Goal: Task Accomplishment & Management: Manage account settings

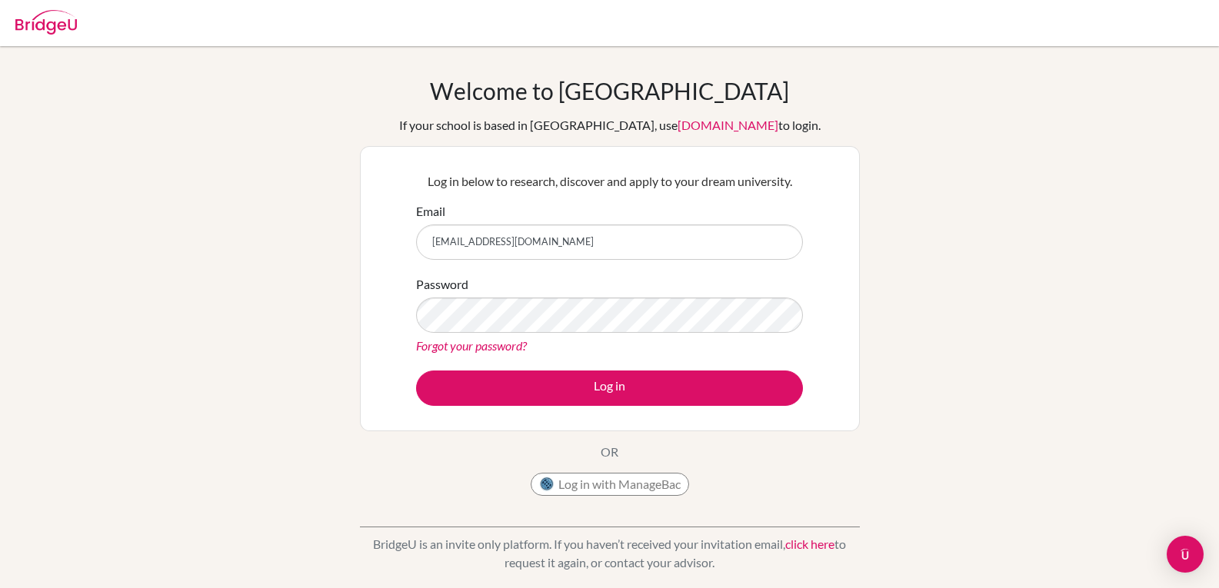
click at [416, 371] on button "Log in" at bounding box center [609, 388] width 387 height 35
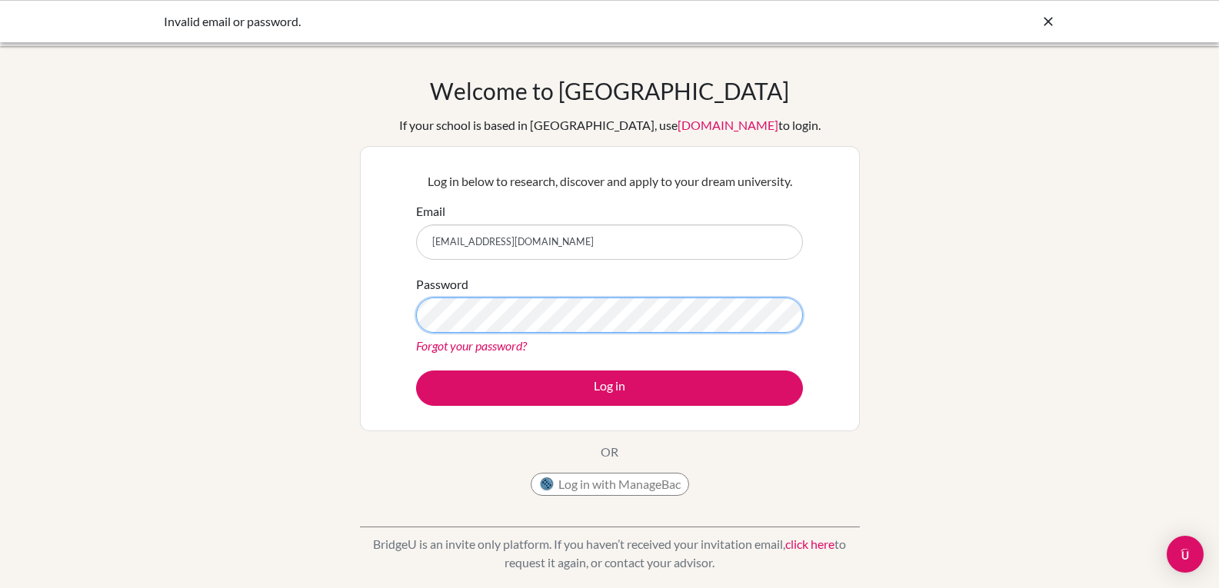
click at [416, 371] on button "Log in" at bounding box center [609, 388] width 387 height 35
